Goal: Task Accomplishment & Management: Manage account settings

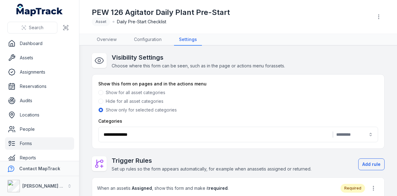
scroll to position [89, 0]
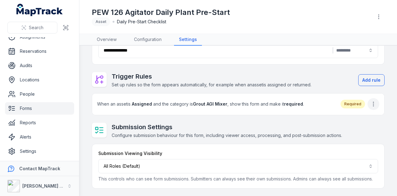
click at [370, 101] on icon "button" at bounding box center [373, 104] width 6 height 6
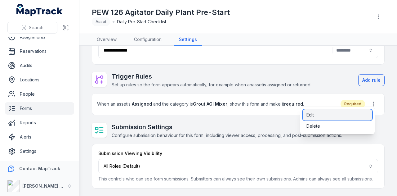
click at [322, 112] on div "Edit" at bounding box center [337, 114] width 69 height 11
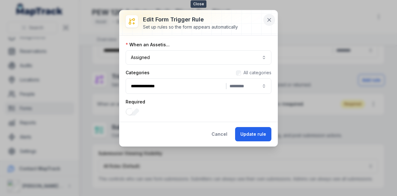
click at [267, 20] on icon at bounding box center [269, 20] width 6 height 6
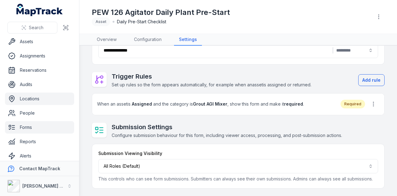
scroll to position [0, 0]
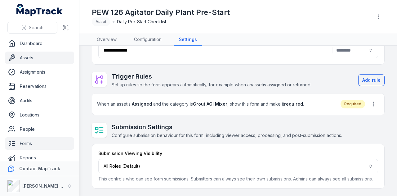
click at [45, 61] on link "Assets" at bounding box center [39, 57] width 69 height 12
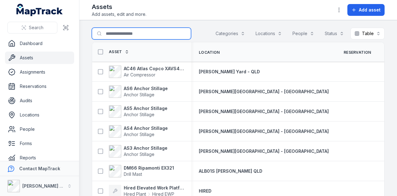
click at [124, 33] on input "Search for assets" at bounding box center [141, 34] width 99 height 12
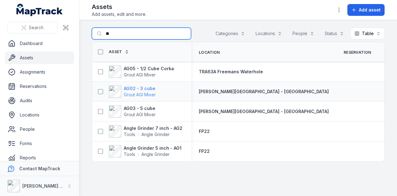
type input "**"
click at [138, 87] on strong "AG02 - 3 cube" at bounding box center [140, 88] width 32 height 6
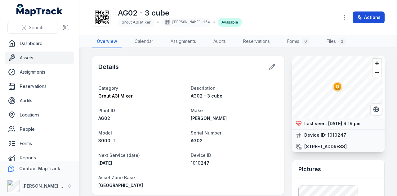
click at [368, 19] on button "Actions" at bounding box center [369, 17] width 32 height 12
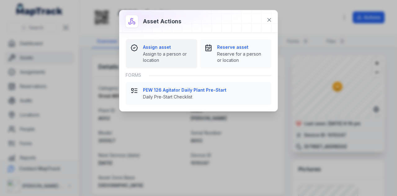
click at [164, 47] on strong "Assign asset" at bounding box center [167, 47] width 49 height 6
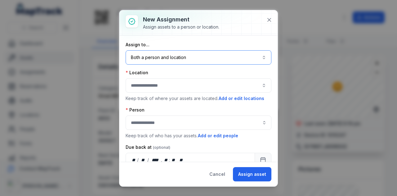
click at [180, 56] on button "Both a person and location ****" at bounding box center [199, 57] width 146 height 14
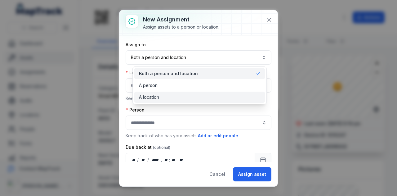
click at [176, 100] on div "A location" at bounding box center [199, 96] width 131 height 11
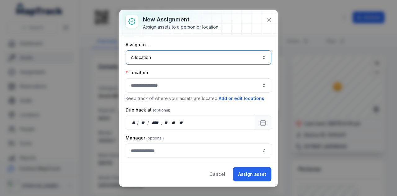
click at [178, 86] on button "button" at bounding box center [199, 85] width 146 height 14
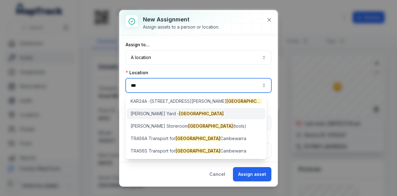
type input "***"
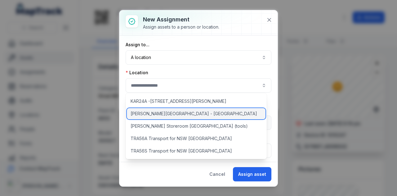
click at [178, 111] on div "[PERSON_NAME][GEOGRAPHIC_DATA] - [GEOGRAPHIC_DATA]" at bounding box center [196, 113] width 139 height 11
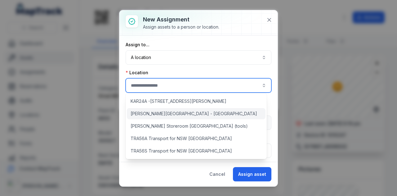
type input "**********"
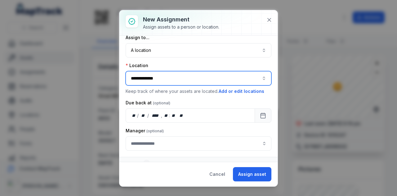
scroll to position [13, 0]
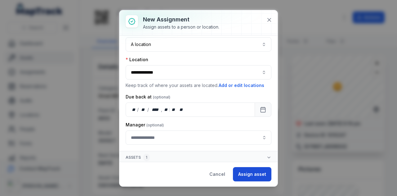
click at [252, 175] on button "Assign asset" at bounding box center [252, 174] width 38 height 14
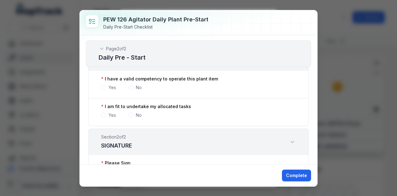
scroll to position [929, 0]
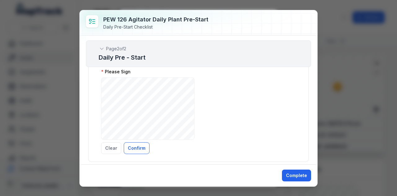
click at [331, 163] on div "PEW 126 Agitator Daily Plant Pre-Start Daily Pre-Start Checklist Page 1 of 2 Da…" at bounding box center [198, 98] width 397 height 196
drag, startPoint x: 335, startPoint y: 29, endPoint x: 215, endPoint y: 28, distance: 120.3
click at [330, 28] on div "PEW 126 Agitator Daily Plant Pre-Start Daily Pre-Start Checklist Page 1 of 2 Da…" at bounding box center [198, 98] width 397 height 196
click at [36, 42] on div "PEW 126 Agitator Daily Plant Pre-Start Daily Pre-Start Checklist Page 1 of 2 Da…" at bounding box center [198, 98] width 397 height 196
click at [286, 176] on button "Complete" at bounding box center [296, 175] width 29 height 12
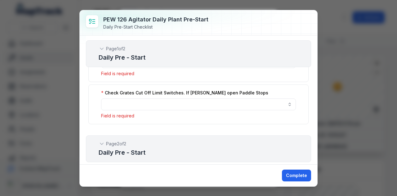
scroll to position [594, 0]
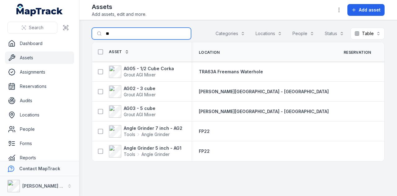
click at [154, 31] on input "**" at bounding box center [141, 34] width 99 height 12
type input "*"
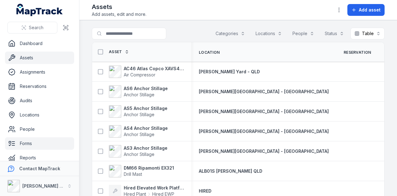
click at [44, 141] on link "Forms" at bounding box center [39, 143] width 69 height 12
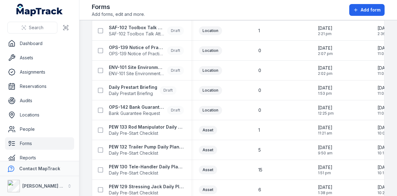
scroll to position [434, 0]
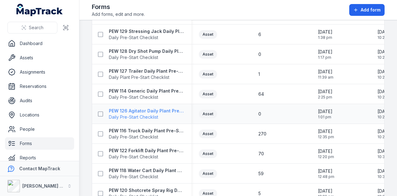
click at [162, 108] on strong "PEW 126 Agitator Daily Plant Pre-Start" at bounding box center [146, 111] width 75 height 6
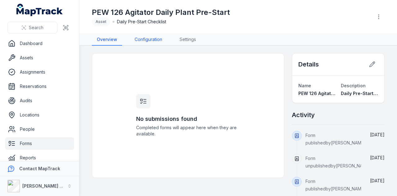
click at [158, 38] on link "Configuration" at bounding box center [149, 40] width 38 height 12
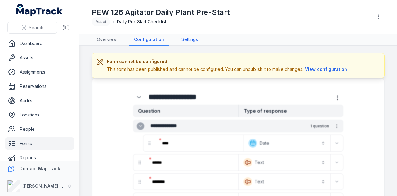
click at [183, 37] on link "Settings" at bounding box center [189, 40] width 26 height 12
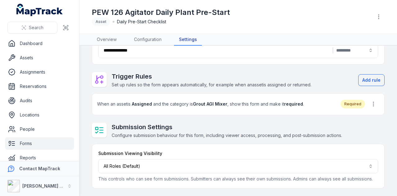
scroll to position [89, 0]
click at [370, 101] on icon "button" at bounding box center [373, 104] width 6 height 6
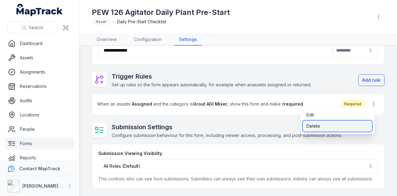
click at [354, 122] on div "Delete" at bounding box center [337, 125] width 69 height 11
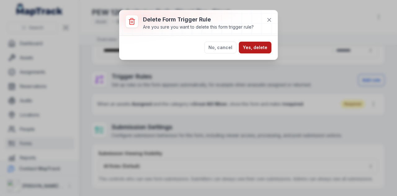
click at [264, 44] on button "Yes, delete" at bounding box center [255, 48] width 33 height 12
